Goal: Information Seeking & Learning: Find specific fact

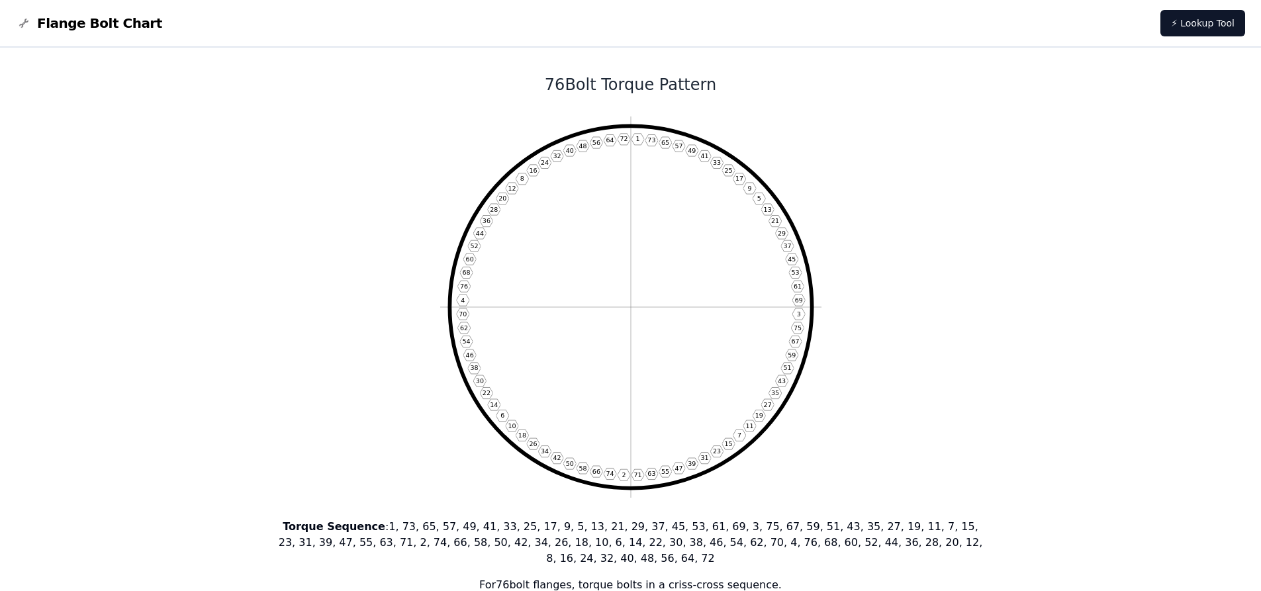
scroll to position [463, 0]
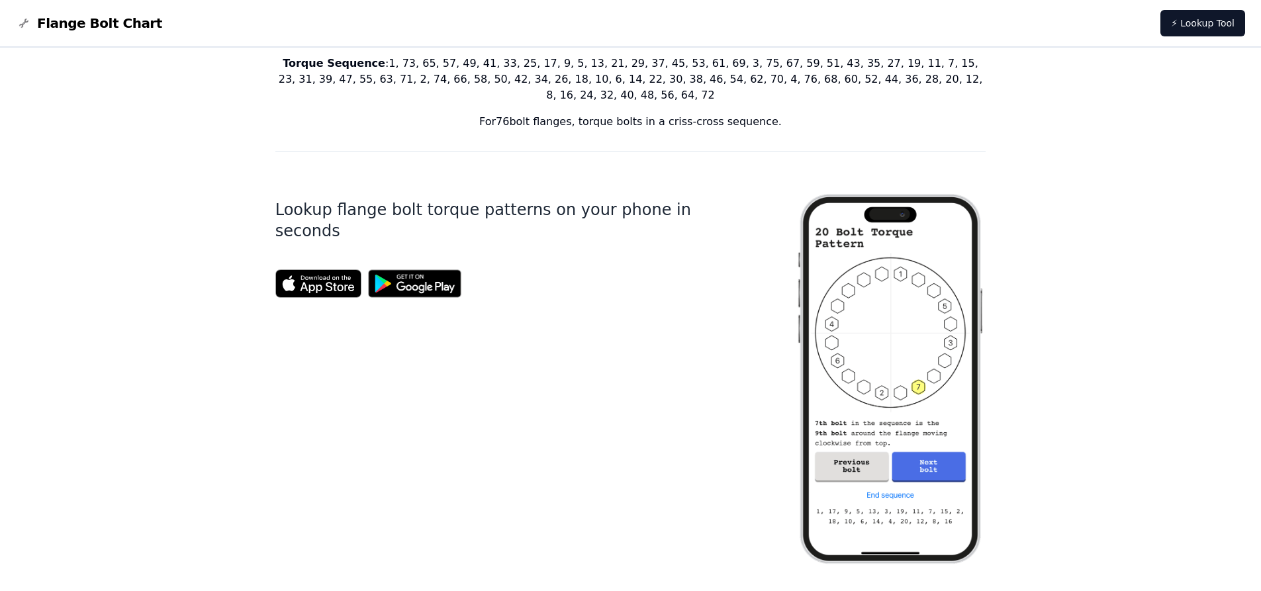
click at [927, 454] on img at bounding box center [890, 379] width 191 height 412
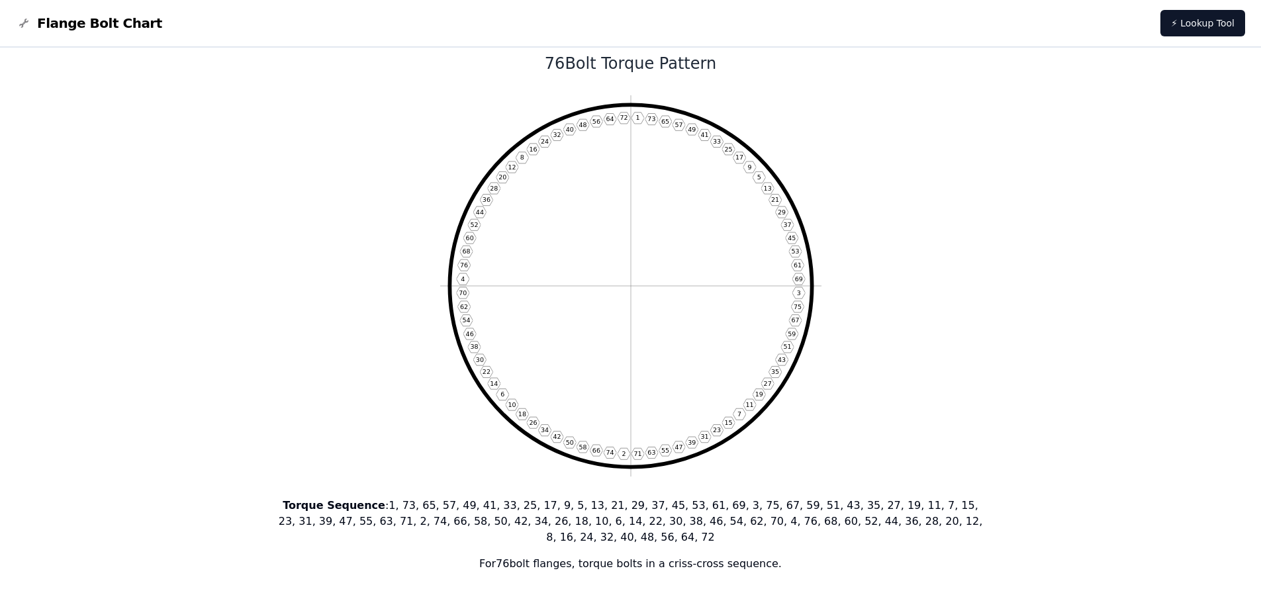
scroll to position [0, 0]
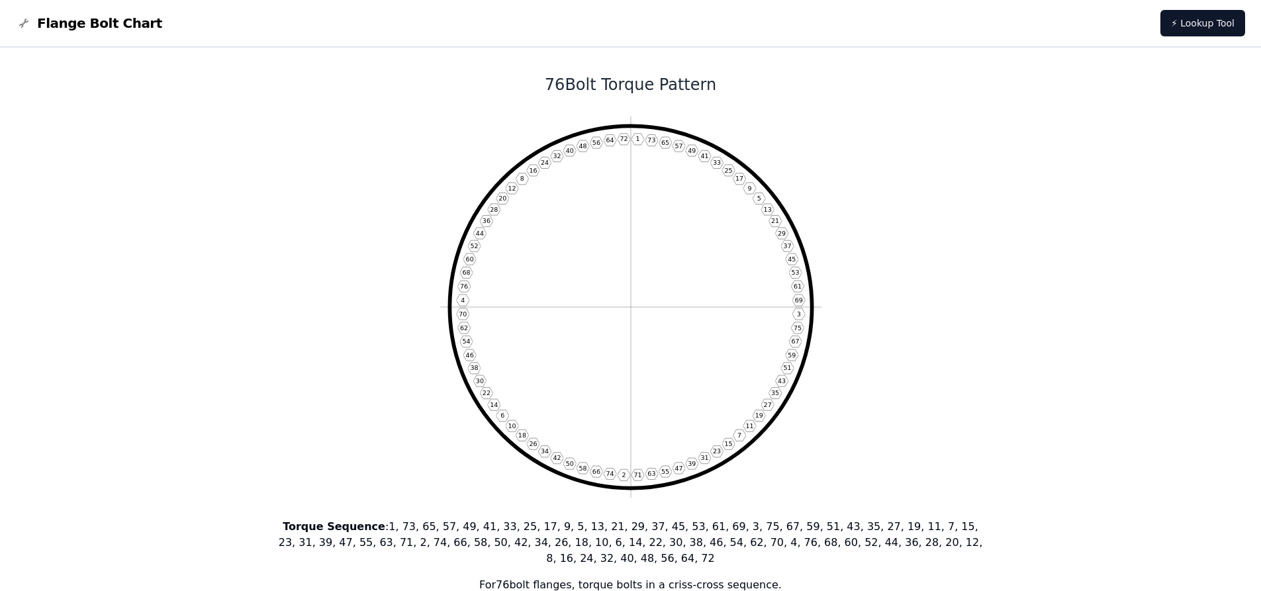
click at [82, 18] on span "Flange Bolt Chart" at bounding box center [99, 23] width 125 height 19
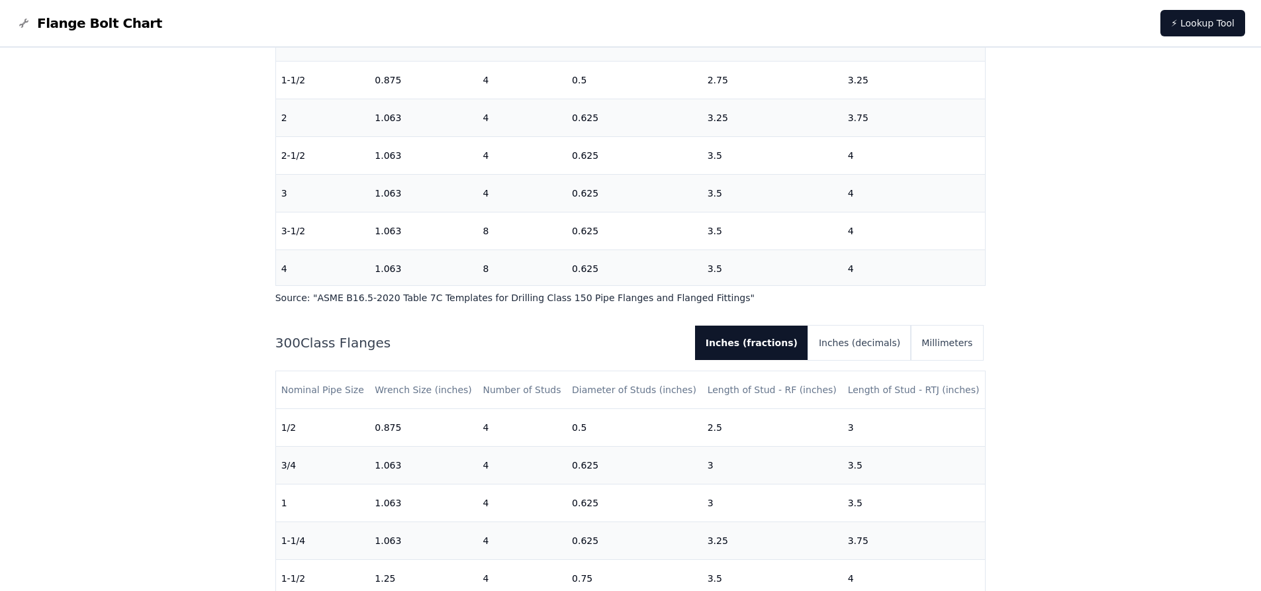
scroll to position [331, 0]
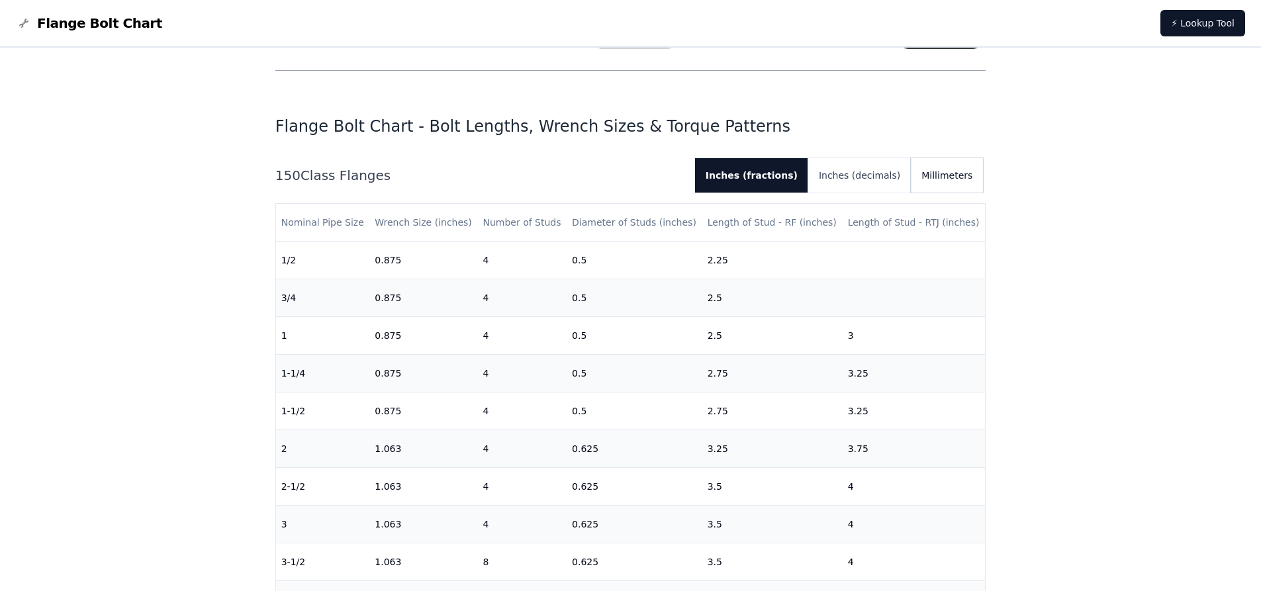
click at [947, 174] on button "Millimeters" at bounding box center [947, 175] width 72 height 34
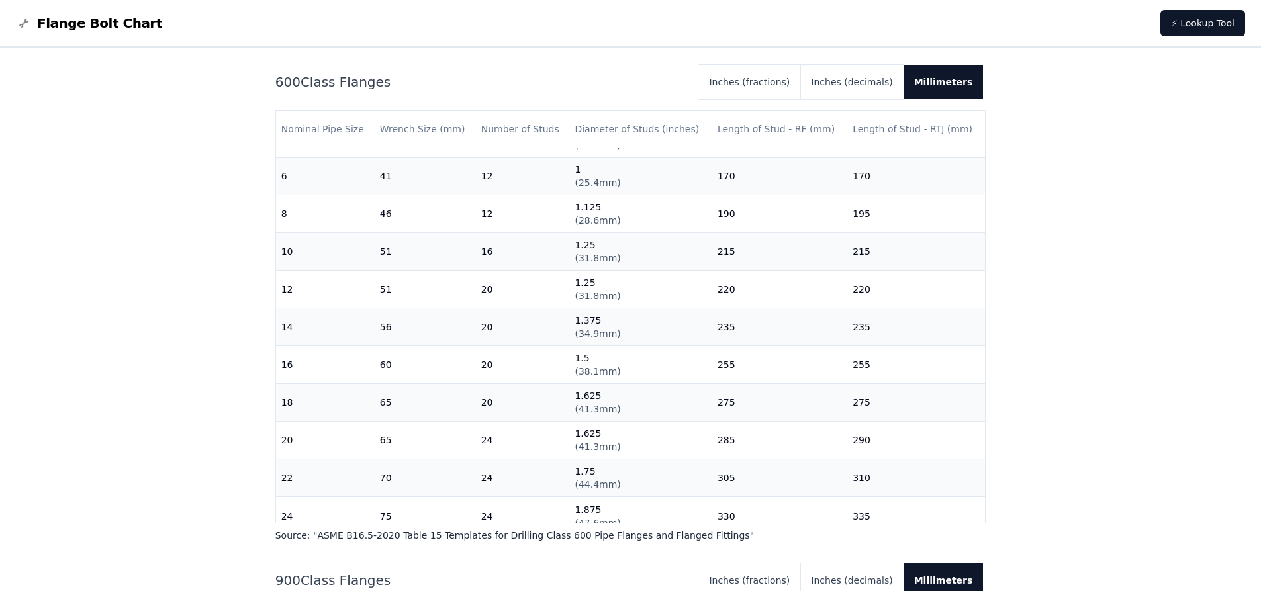
scroll to position [428, 0]
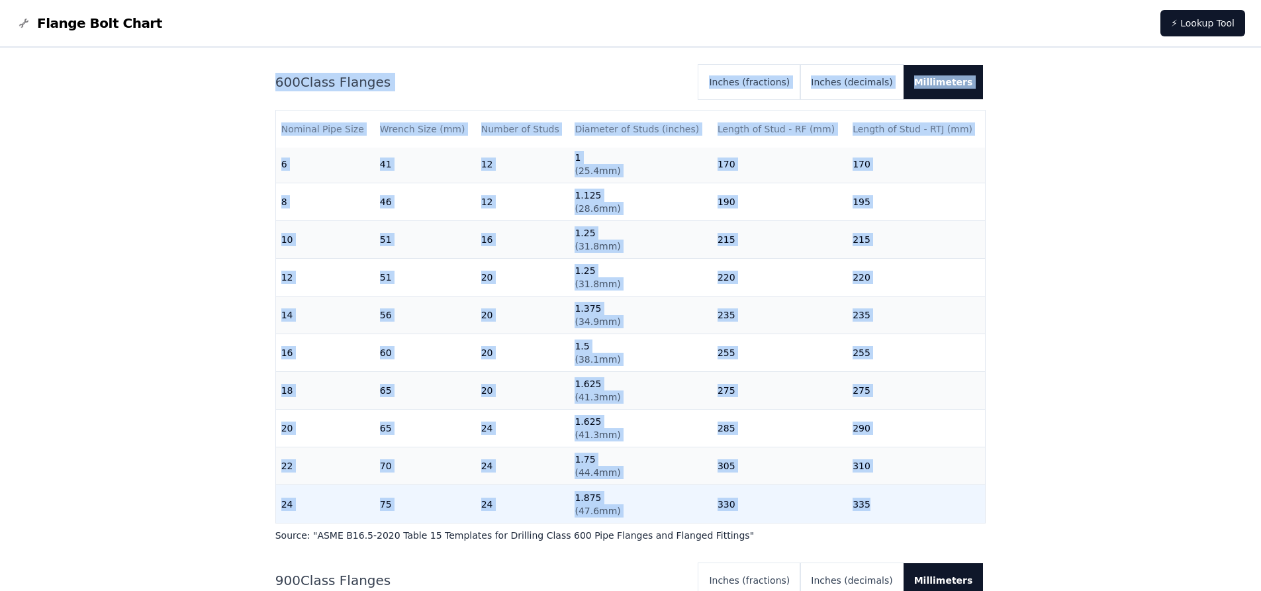
drag, startPoint x: 275, startPoint y: 81, endPoint x: 964, endPoint y: 498, distance: 804.4
click at [964, 498] on div "600 Class Flanges Inches (fractions) Inches (decimals) Millimeters Nominal Pipe…" at bounding box center [630, 303] width 711 height 477
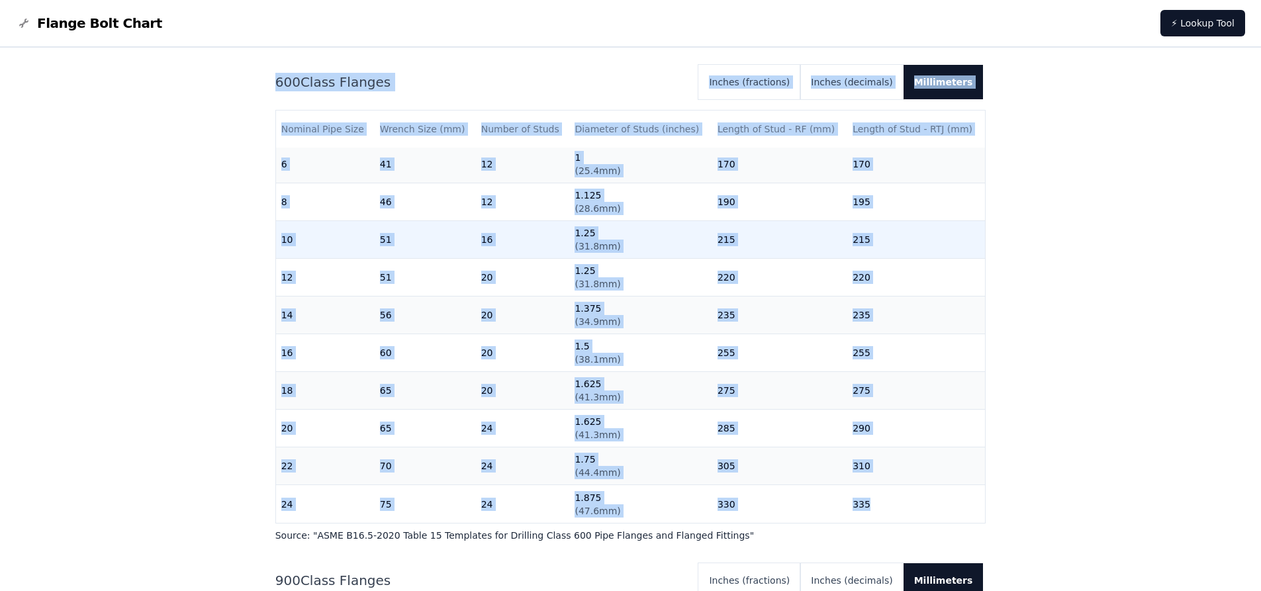
copy div "600 Class Flanges Inches (fractions) Inches (decimals) Millimeters Nominal Pipe…"
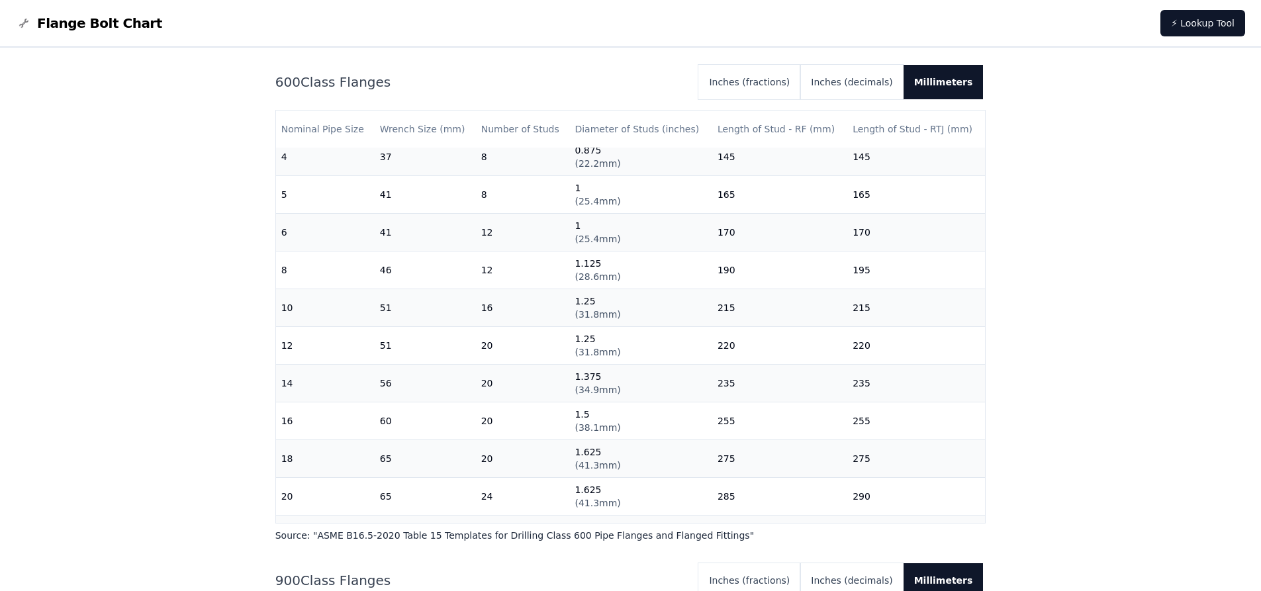
scroll to position [348, 0]
drag, startPoint x: 680, startPoint y: 351, endPoint x: 1055, endPoint y: 368, distance: 375.0
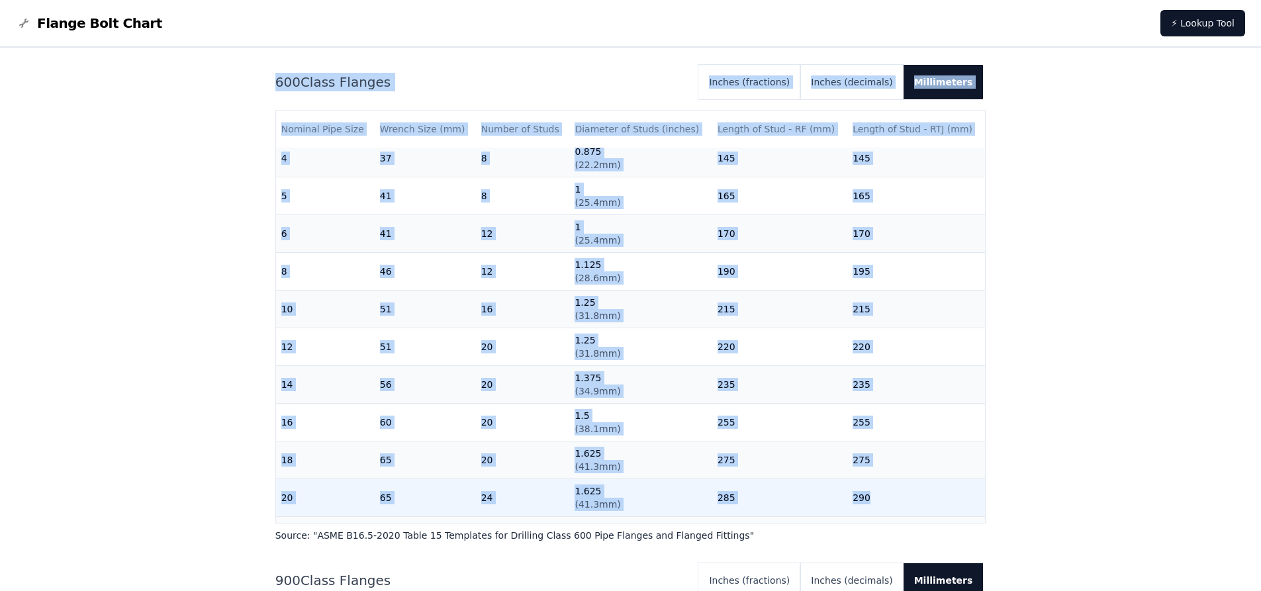
drag, startPoint x: 277, startPoint y: 86, endPoint x: 975, endPoint y: 501, distance: 812.3
click at [975, 501] on div "600 Class Flanges Inches (fractions) Inches (decimals) Millimeters Nominal Pipe…" at bounding box center [630, 303] width 711 height 477
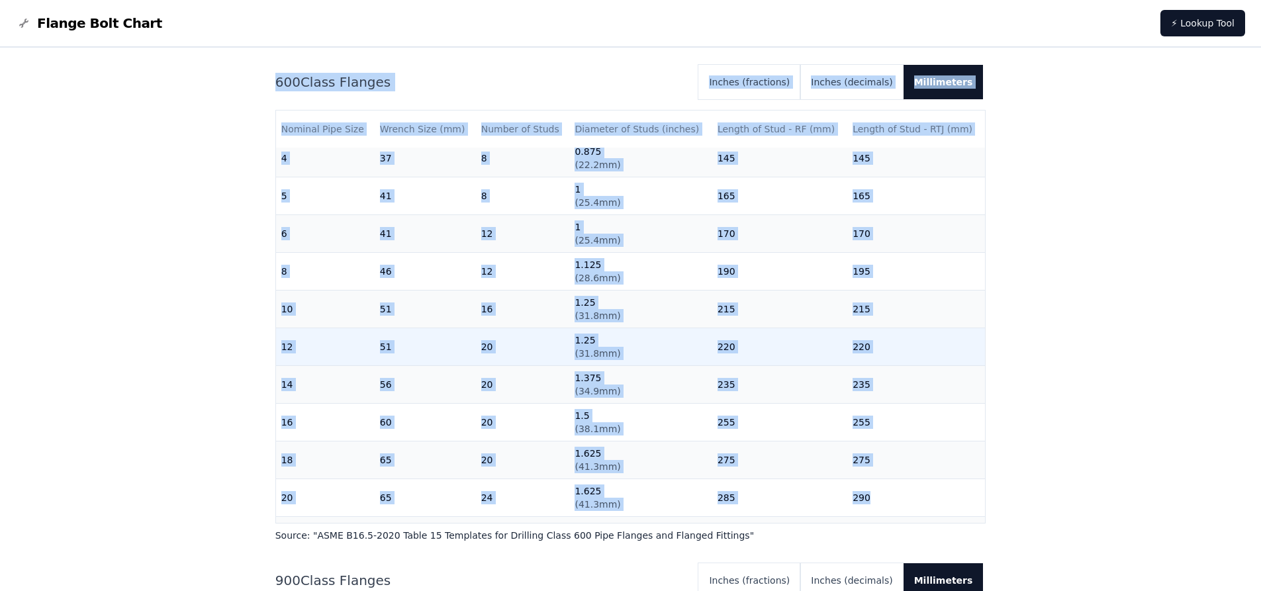
copy div "600 Class Flanges Inches (fractions) Inches (decimals) Millimeters Nominal Pipe…"
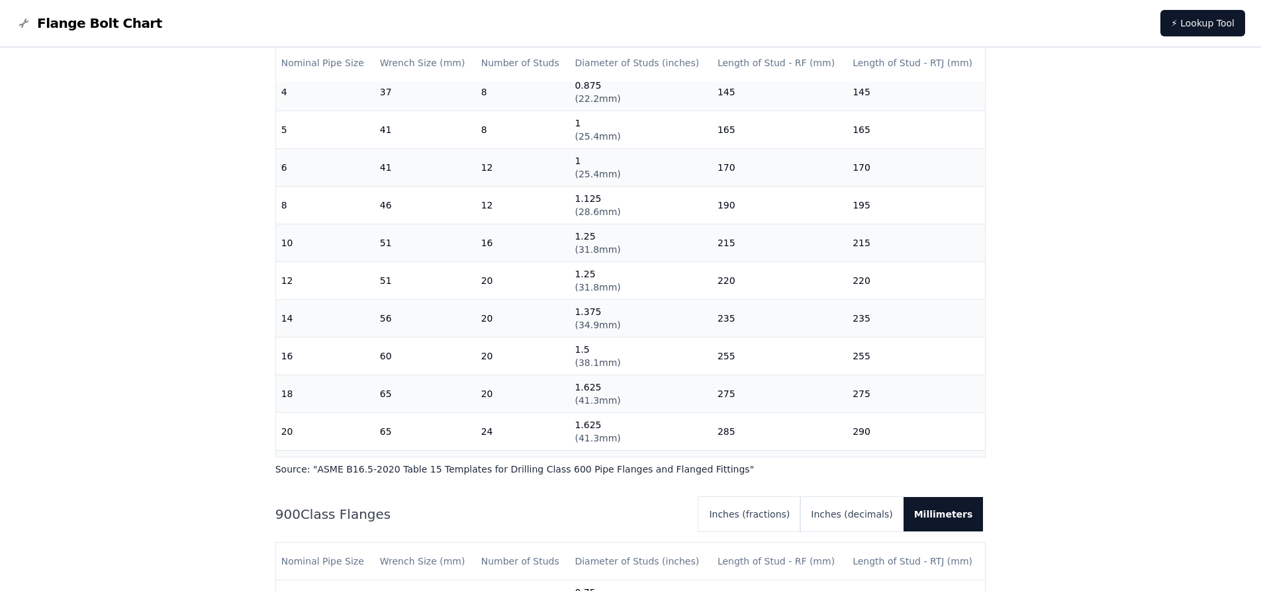
click at [285, 471] on p "Source: " ASME B16.5-2020 Table 15 Templates for Drilling Class 600 Pipe Flange…" at bounding box center [630, 469] width 711 height 13
click at [275, 471] on p "Source: " ASME B16.5-2020 Table 15 Templates for Drilling Class 600 Pipe Flange…" at bounding box center [630, 469] width 711 height 13
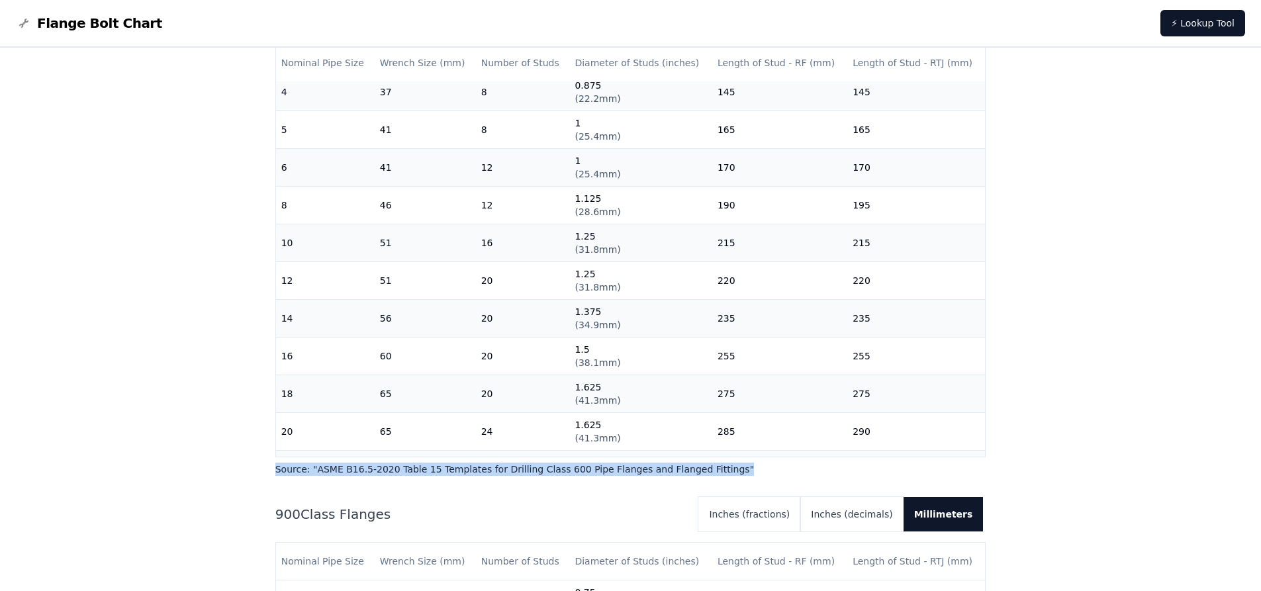
drag, startPoint x: 277, startPoint y: 471, endPoint x: 701, endPoint y: 473, distance: 424.3
click at [701, 473] on p "Source: " ASME B16.5-2020 Table 15 Templates for Drilling Class 600 Pipe Flange…" at bounding box center [630, 469] width 711 height 13
copy p "Source: " ASME B16.5-2020 Table 15 Templates for Drilling Class 600 Pipe Flange…"
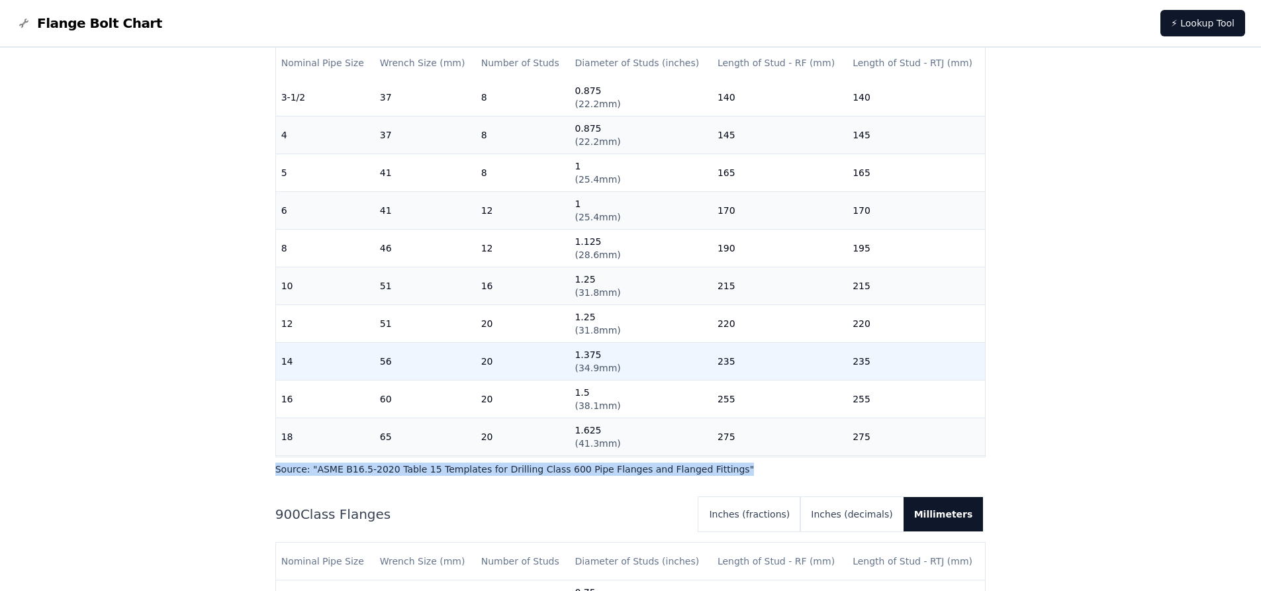
scroll to position [282, 0]
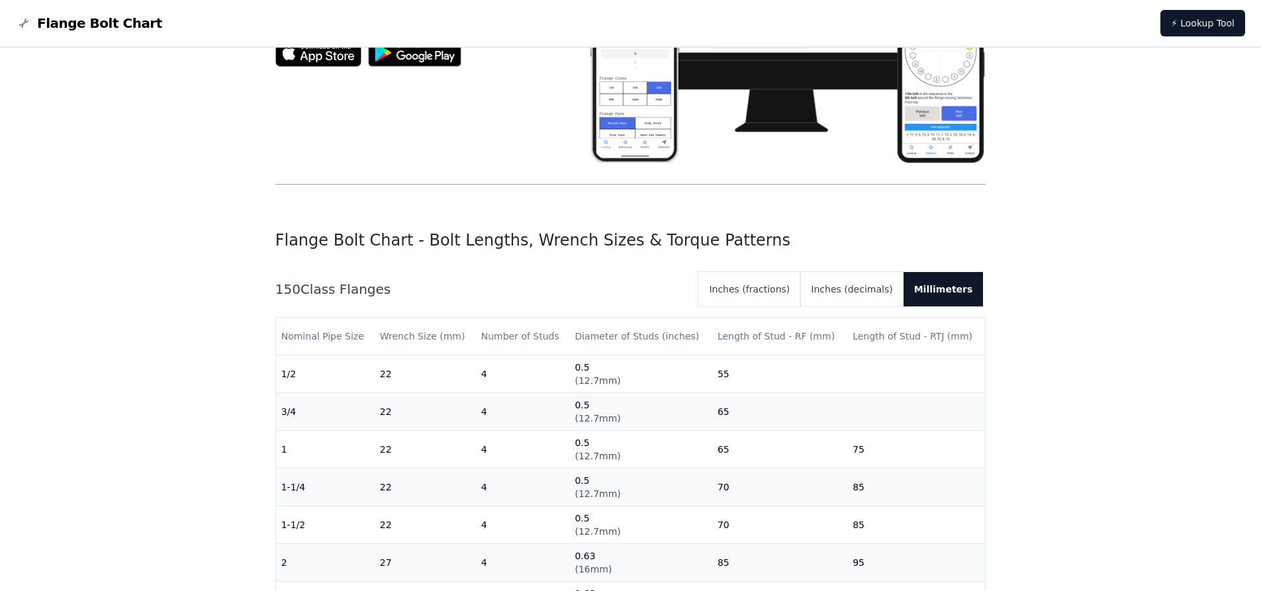
scroll to position [66, 0]
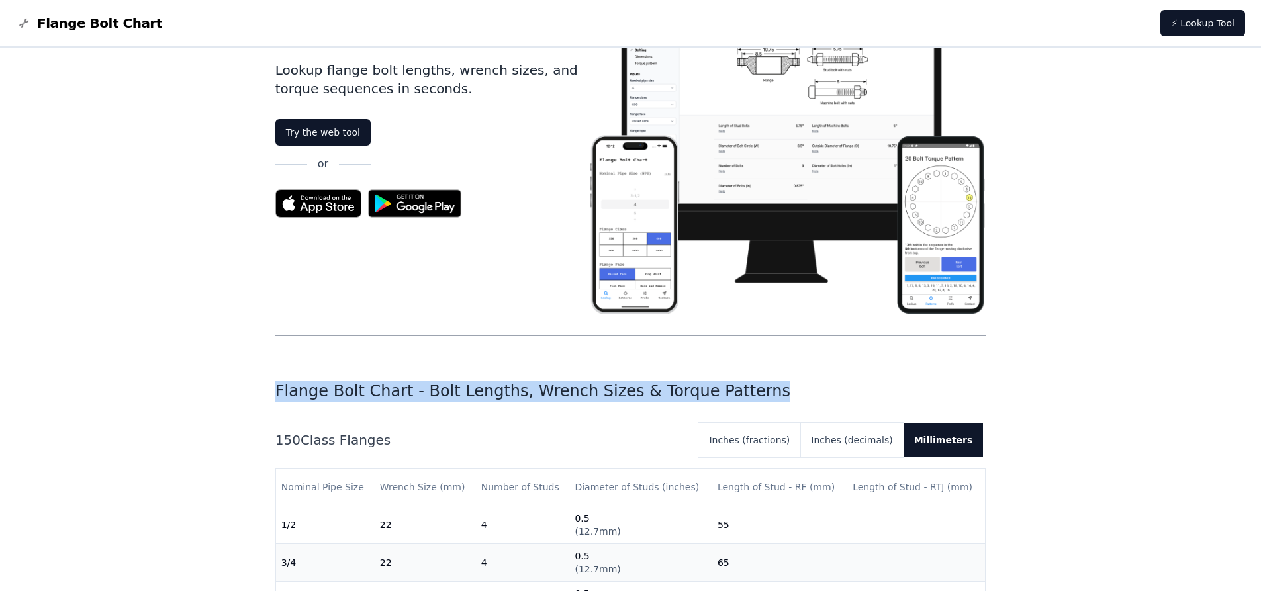
drag, startPoint x: 275, startPoint y: 391, endPoint x: 741, endPoint y: 392, distance: 465.3
click at [741, 392] on h1 "Flange Bolt Chart - Bolt Lengths, Wrench Sizes & Torque Patterns" at bounding box center [630, 391] width 711 height 21
copy h1 "Flange Bolt Chart - Bolt Lengths, Wrench Sizes & Torque Patterns"
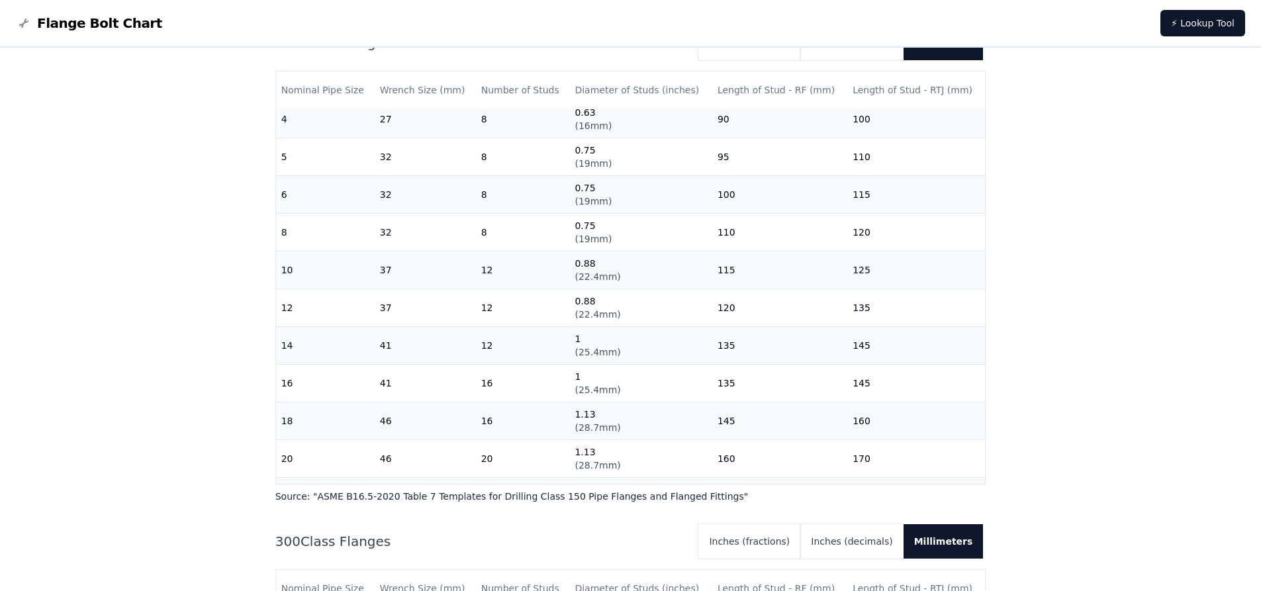
scroll to position [351, 0]
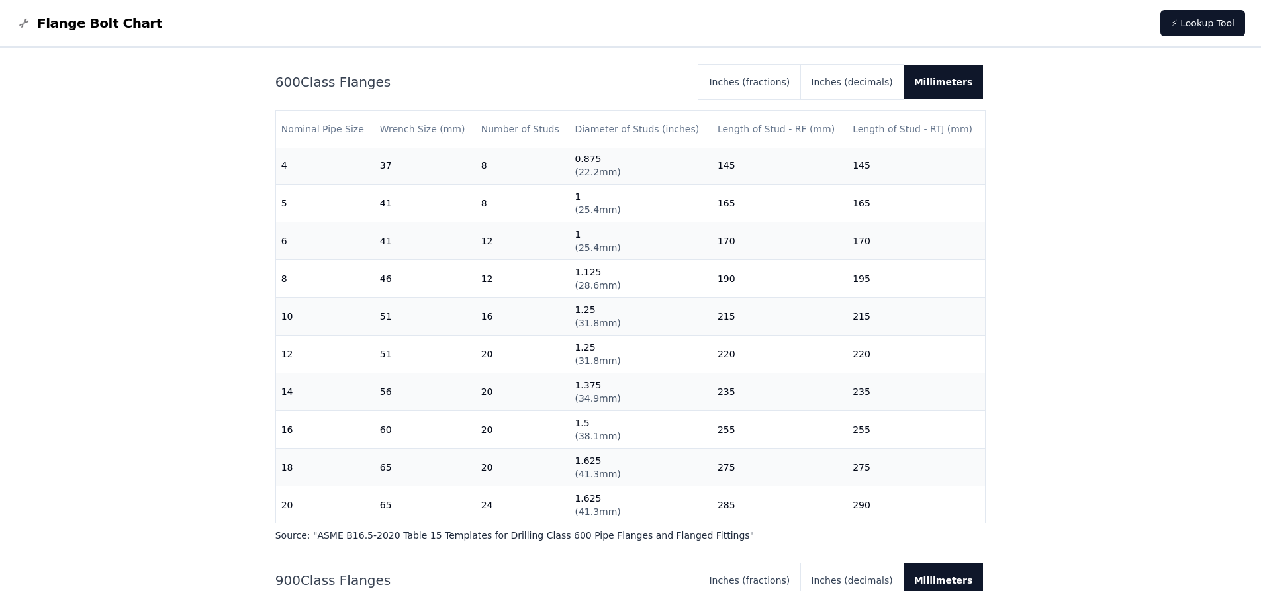
scroll to position [348, 0]
